Goal: Information Seeking & Learning: Learn about a topic

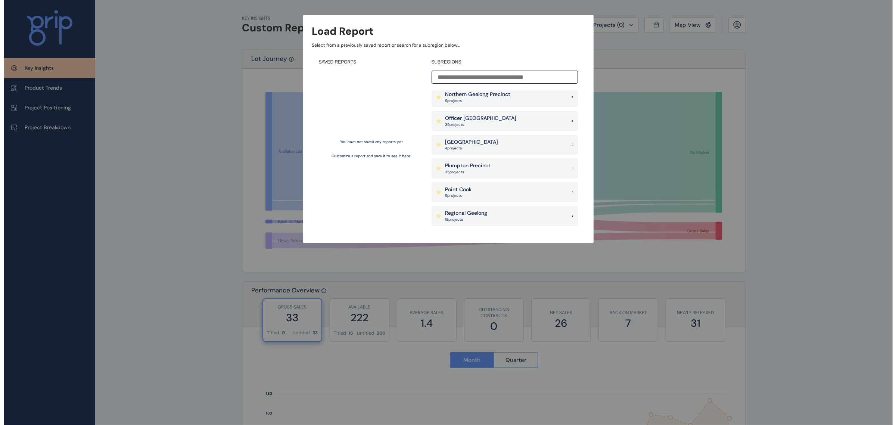
scroll to position [466, 0]
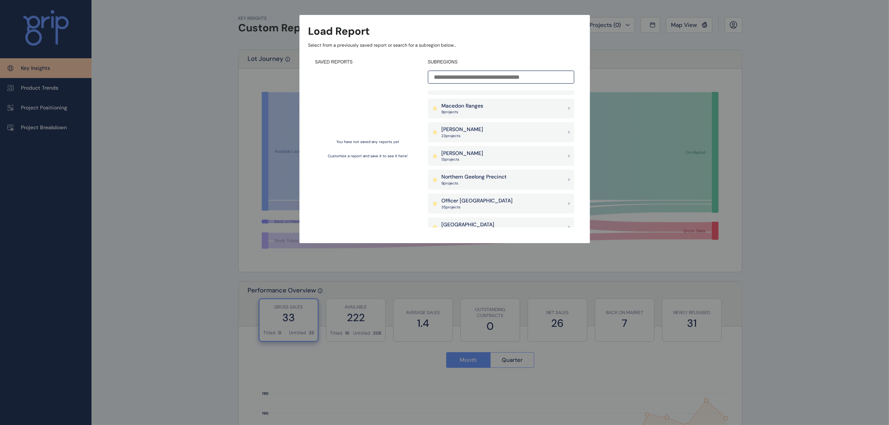
click at [465, 132] on div "[PERSON_NAME] 23 project s" at bounding box center [501, 132] width 146 height 20
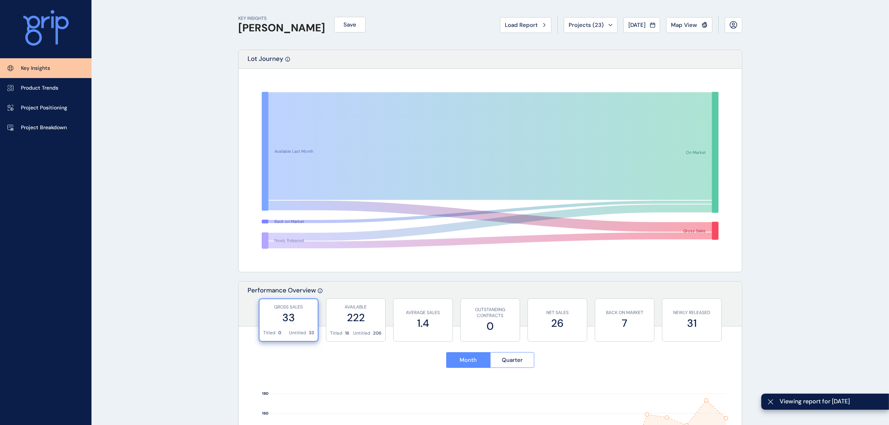
click at [678, 23] on span "Map View" at bounding box center [684, 24] width 26 height 7
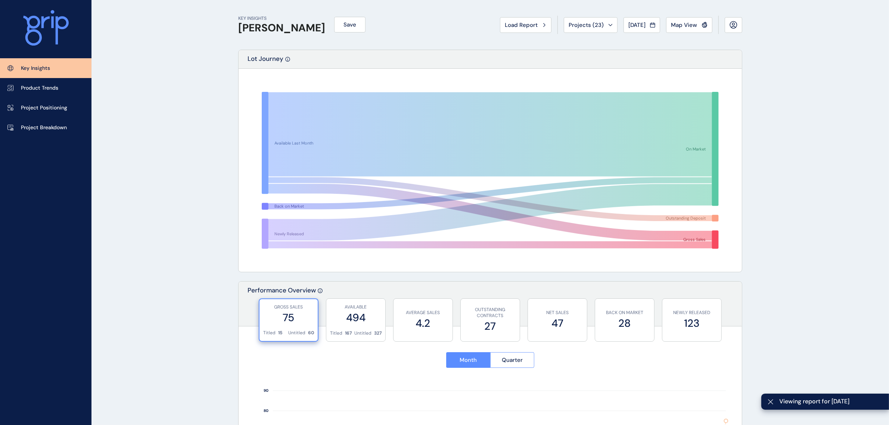
click at [60, 124] on p "Project Breakdown" at bounding box center [44, 127] width 46 height 7
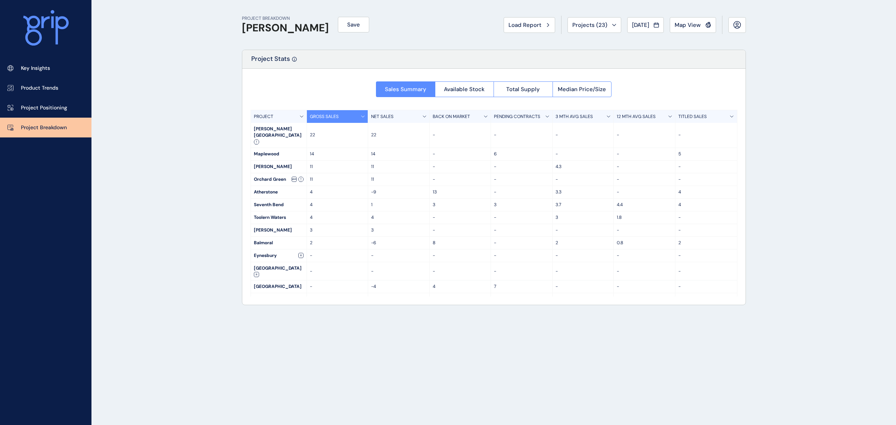
click at [469, 93] on span "Available Stock" at bounding box center [464, 88] width 41 height 7
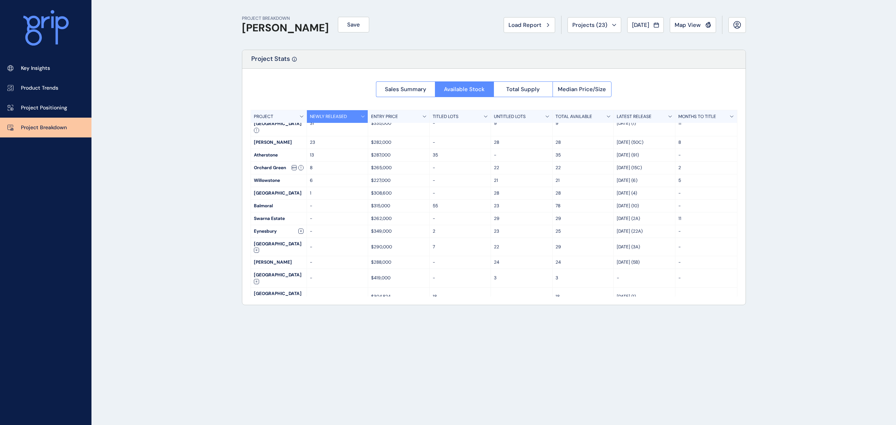
scroll to position [35, 0]
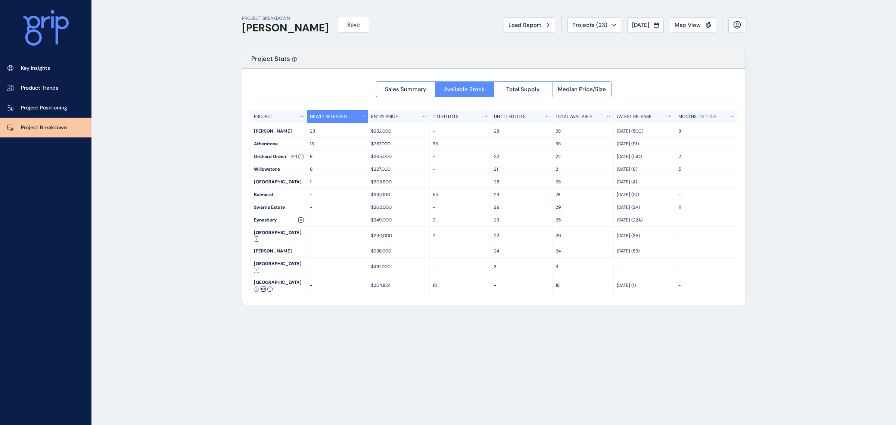
click at [514, 83] on button "Total Supply" at bounding box center [522, 89] width 59 height 16
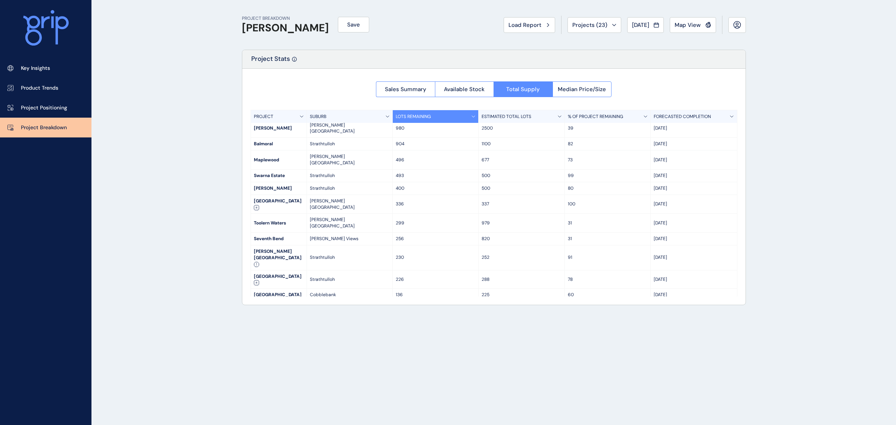
scroll to position [0, 0]
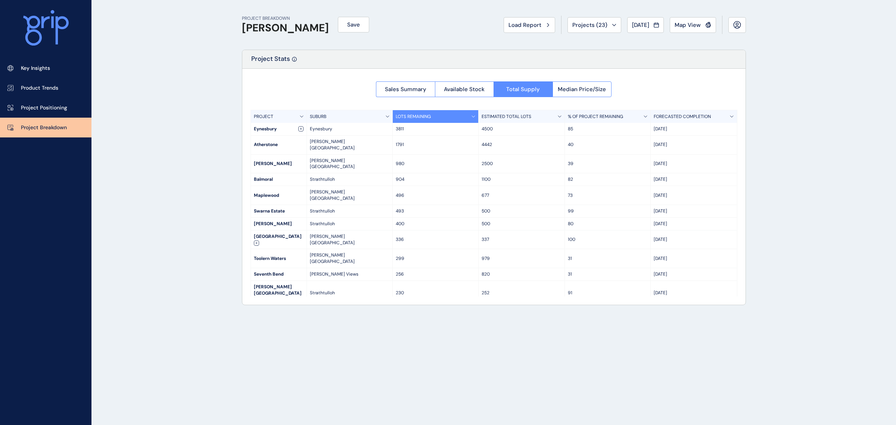
click at [583, 87] on span "Median Price/Size" at bounding box center [582, 88] width 48 height 7
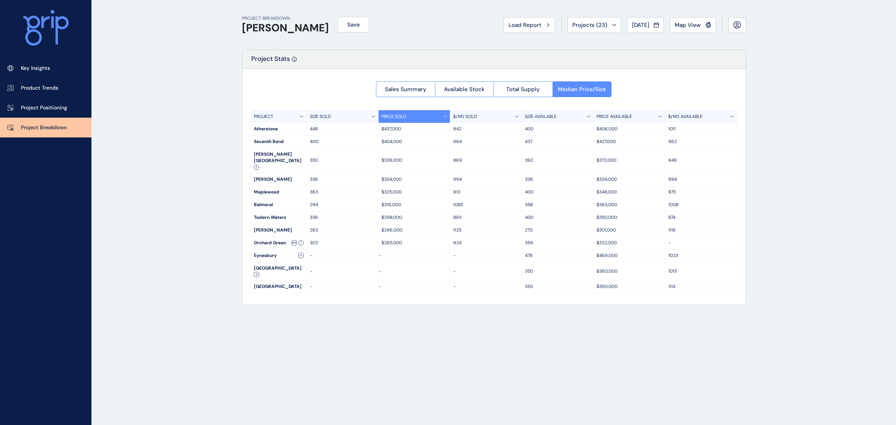
click at [62, 109] on p "Project Positioning" at bounding box center [44, 107] width 46 height 7
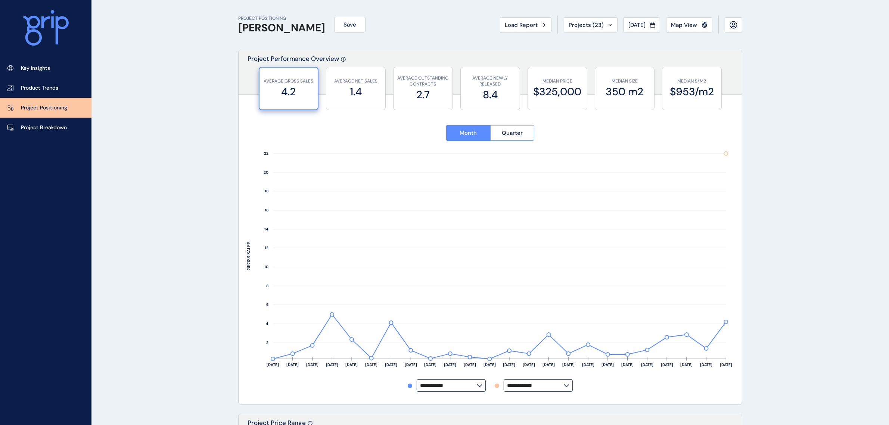
click at [590, 26] on span "Projects ( 23 )" at bounding box center [585, 24] width 35 height 7
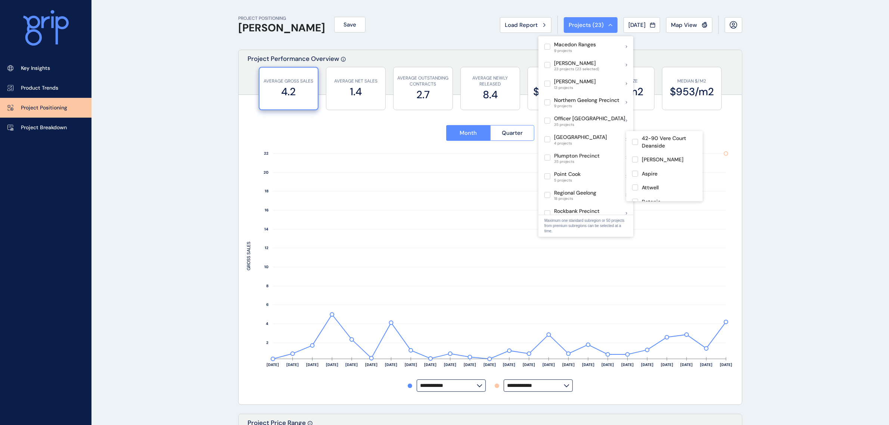
scroll to position [327, 0]
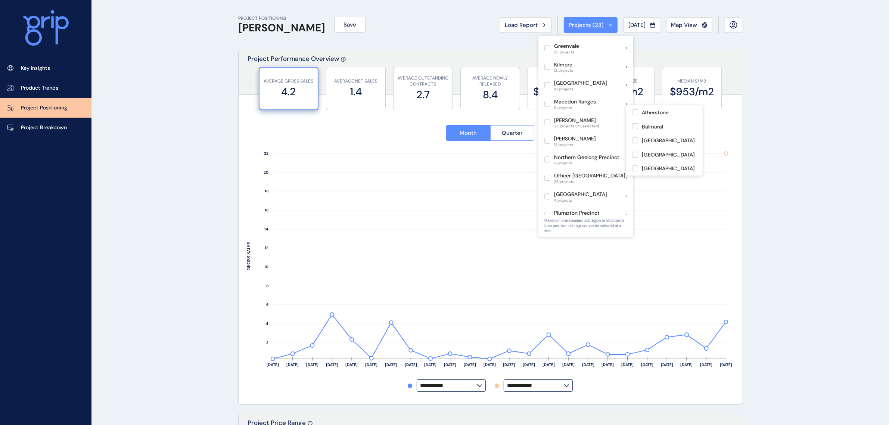
click at [549, 119] on label at bounding box center [547, 122] width 6 height 6
click at [511, 31] on button "Load Report" at bounding box center [528, 25] width 51 height 16
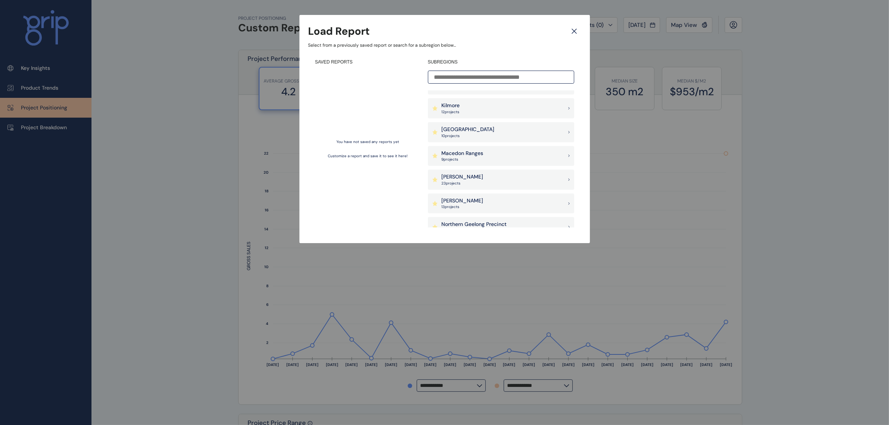
scroll to position [420, 0]
click at [487, 182] on div "[PERSON_NAME] 23 project s" at bounding box center [501, 179] width 146 height 20
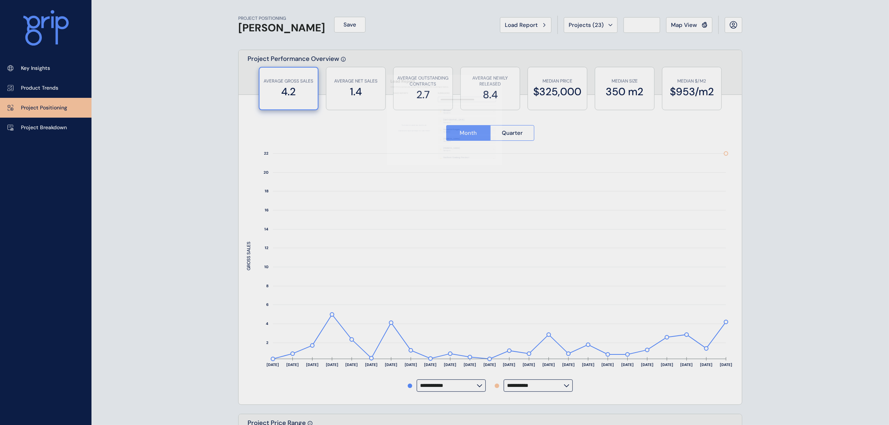
type input "**********"
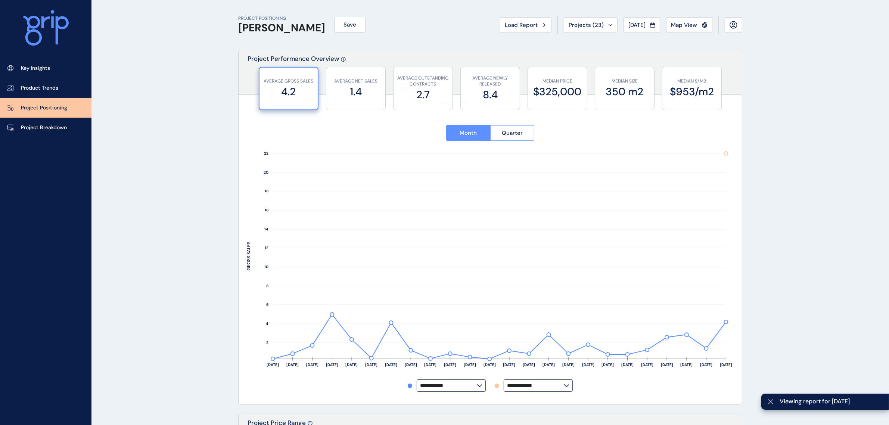
click at [695, 26] on span "Map View" at bounding box center [684, 24] width 26 height 7
